Goal: Task Accomplishment & Management: Manage account settings

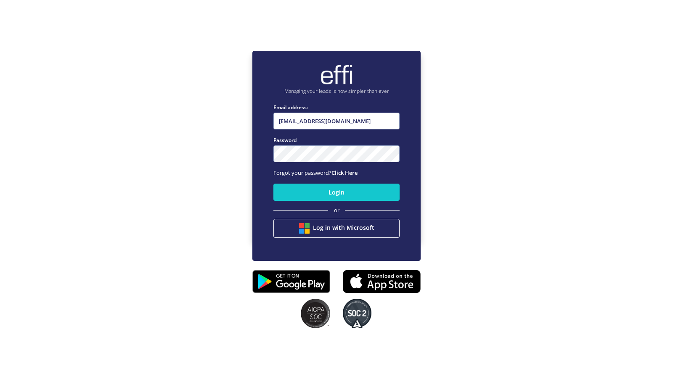
click at [350, 122] on input "[EMAIL_ADDRESS][DOMAIN_NAME]" at bounding box center [336, 121] width 126 height 17
type input "[EMAIL_ADDRESS][DOMAIN_NAME]"
click at [312, 195] on button "Login" at bounding box center [336, 192] width 126 height 17
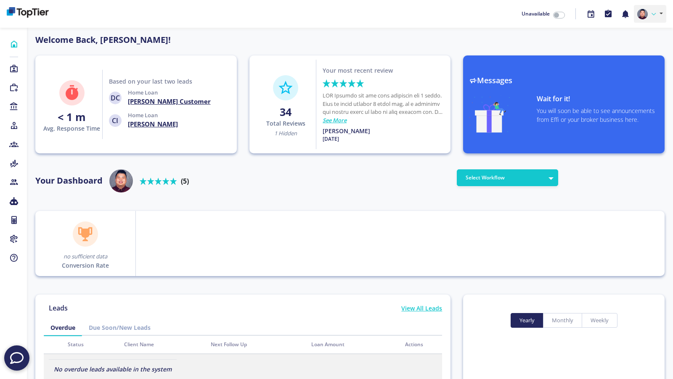
click at [652, 15] on icon at bounding box center [654, 14] width 4 height 4
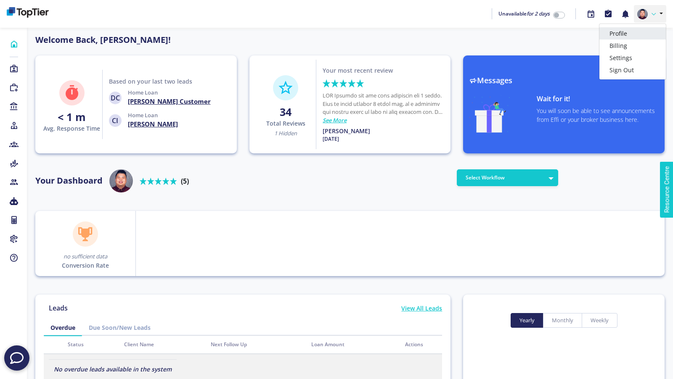
click at [636, 32] on link "Profile" at bounding box center [632, 33] width 66 height 12
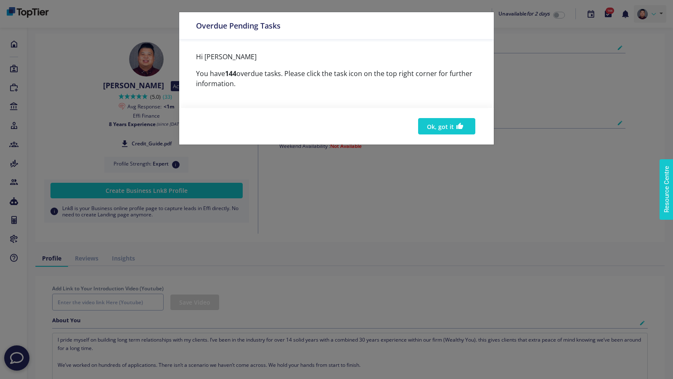
checkbox input "true"
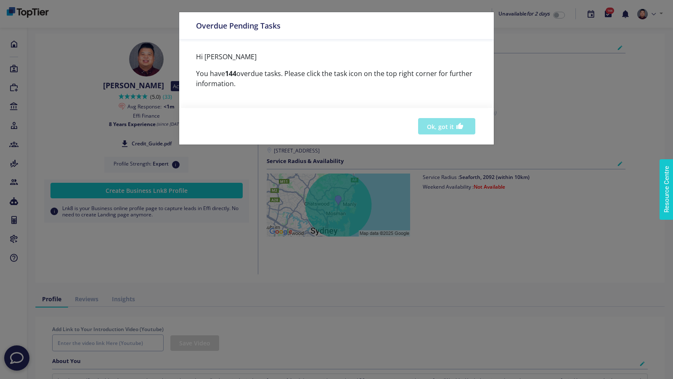
click at [446, 119] on button "Ok, got it" at bounding box center [446, 126] width 57 height 16
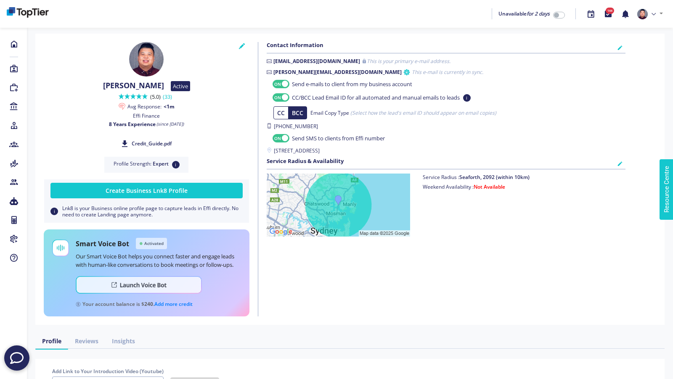
checkbox input "true"
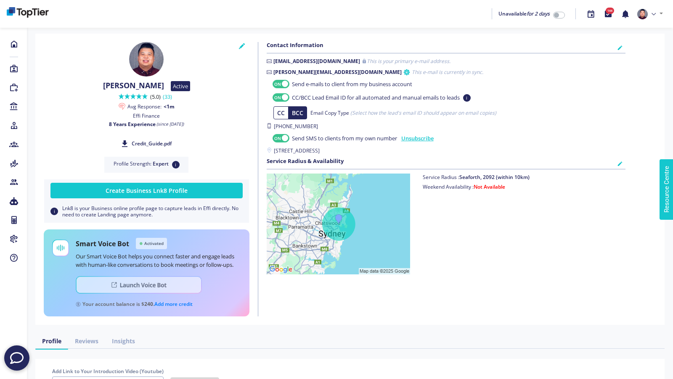
click at [118, 287] on img at bounding box center [139, 285] width 126 height 18
